Goal: Task Accomplishment & Management: Complete application form

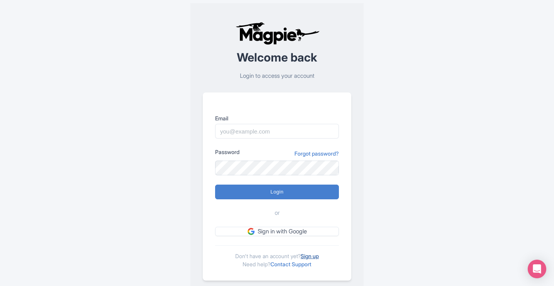
click at [313, 255] on link "Sign up" at bounding box center [309, 255] width 18 height 7
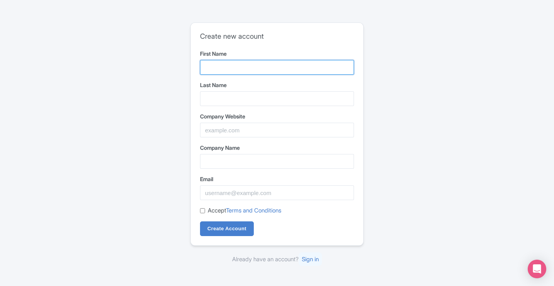
click at [264, 61] on input "First Name" at bounding box center [277, 67] width 154 height 15
type input "Icons"
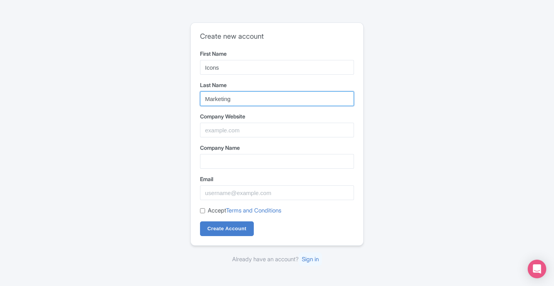
type input "Marketing"
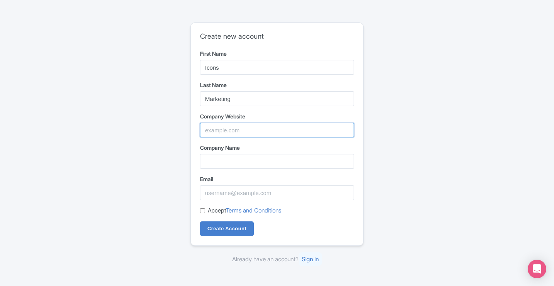
paste input "https://www.iconsmktg.com/real-estate-photography"
type input "https://www.iconsmktg.com/real-estate-photography"
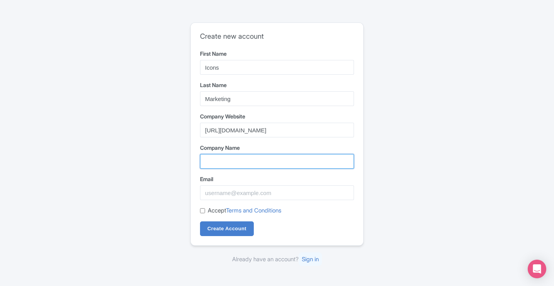
click at [220, 163] on input "Company Name" at bounding box center [277, 161] width 154 height 15
type input "Icons Marketing"
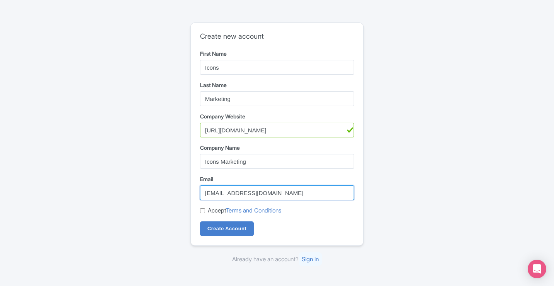
type input "oliviabyers777@gmail.com"
drag, startPoint x: 200, startPoint y: 211, endPoint x: 218, endPoint y: 218, distance: 19.1
click at [201, 211] on input "Accept Terms and Conditions" at bounding box center [202, 210] width 5 height 5
checkbox input "true"
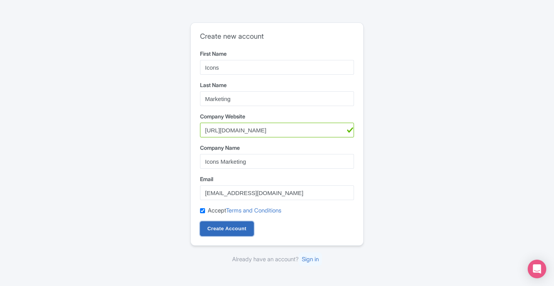
click at [223, 225] on input "Create Account" at bounding box center [227, 228] width 54 height 15
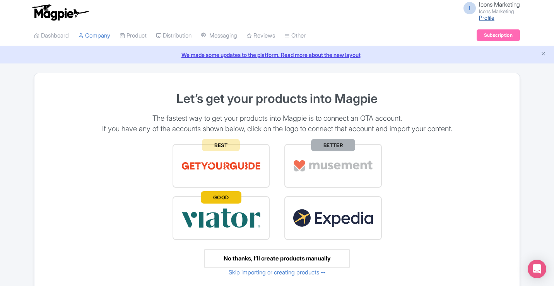
click at [486, 18] on link "Profile" at bounding box center [486, 17] width 15 height 7
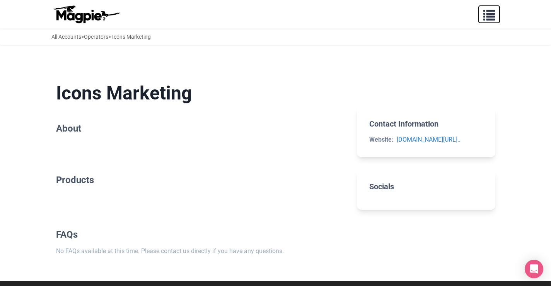
click at [489, 16] on span "button" at bounding box center [489, 14] width 12 height 12
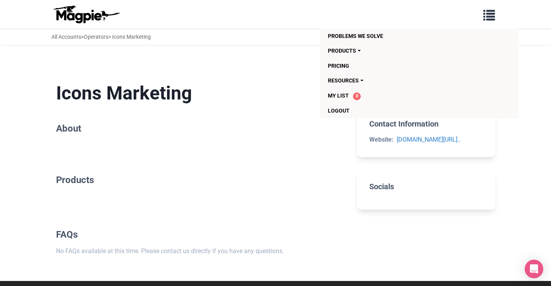
click at [278, 88] on h1 "Icons Marketing" at bounding box center [200, 93] width 289 height 22
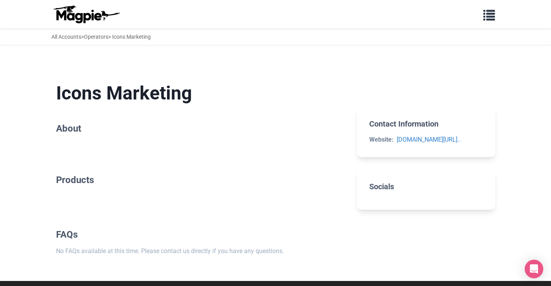
click at [75, 12] on img at bounding box center [86, 14] width 70 height 19
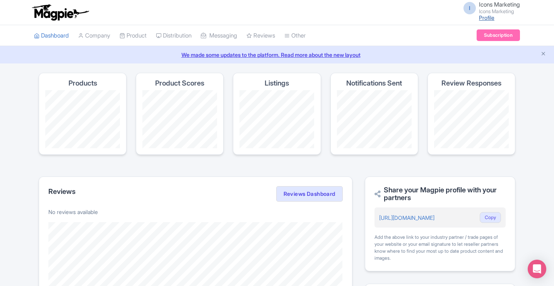
click at [480, 15] on link "Profile" at bounding box center [486, 17] width 15 height 7
